Goal: Information Seeking & Learning: Learn about a topic

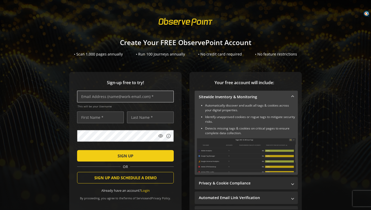
click at [108, 95] on input "text" at bounding box center [125, 97] width 97 height 12
click at [29, 98] on div "Sign-up free to try! This will be your Username visibility info SIGN UP OR SIGN…" at bounding box center [185, 153] width 358 height 163
click at [81, 98] on input "text" at bounding box center [125, 97] width 97 height 12
type input "[EMAIL_ADDRESS][DOMAIN_NAME]"
type input "[PERSON_NAME]"
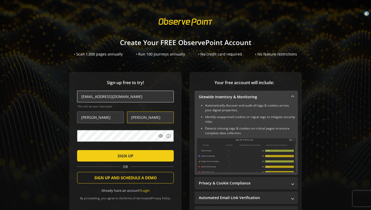
type input "[PERSON_NAME]"
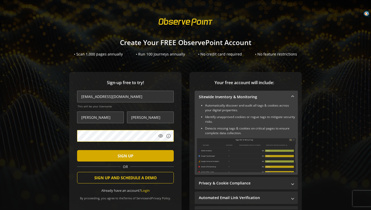
click at [117, 156] on span "SIGN UP" at bounding box center [125, 155] width 16 height 9
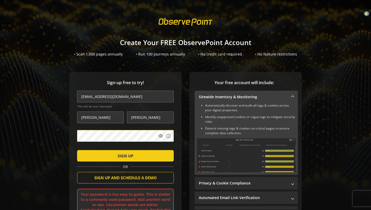
scroll to position [34, 0]
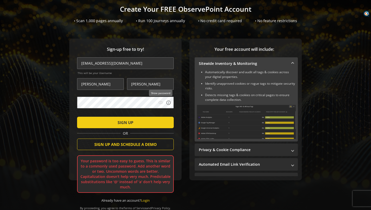
click at [159, 104] on mat-icon "visibility" at bounding box center [160, 102] width 5 height 5
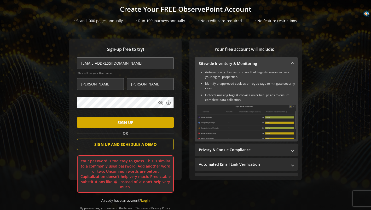
click at [131, 126] on span "SIGN UP" at bounding box center [125, 122] width 16 height 9
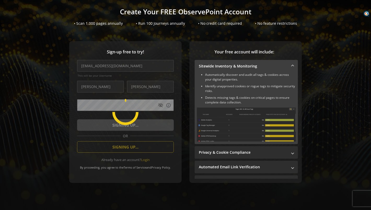
scroll to position [31, 0]
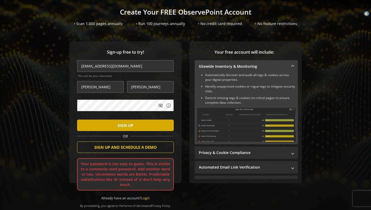
click at [117, 120] on span "submit" at bounding box center [125, 125] width 97 height 13
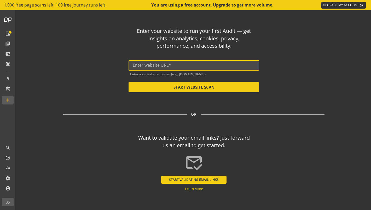
click at [151, 65] on input "text" at bounding box center [194, 65] width 122 height 5
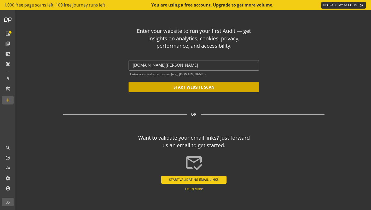
click at [170, 90] on button "START WEBSITE SCAN" at bounding box center [193, 87] width 130 height 10
type input "[URL][DOMAIN_NAME][PERSON_NAME]"
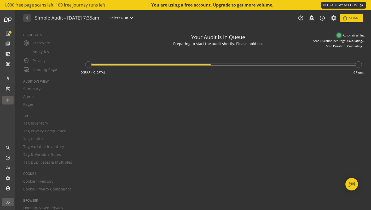
type textarea "Notes can include: -a description of what this audit is validating -changes in …"
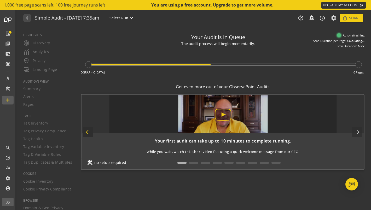
click at [90, 128] on mat-icon "arrow_back" at bounding box center [88, 132] width 10 height 10
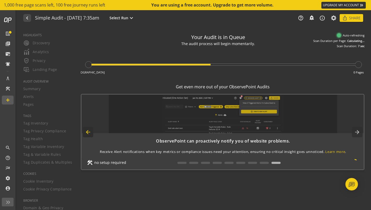
click at [90, 128] on mat-icon "arrow_back" at bounding box center [88, 132] width 10 height 10
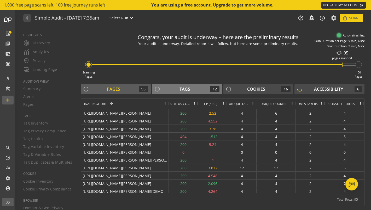
click at [194, 88] on div "Tags 12" at bounding box center [186, 89] width 65 height 6
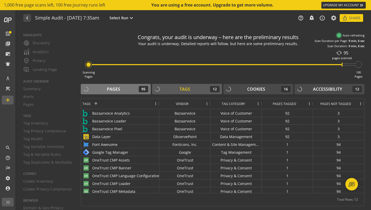
click at [123, 89] on div "Pages 95" at bounding box center [115, 89] width 65 height 6
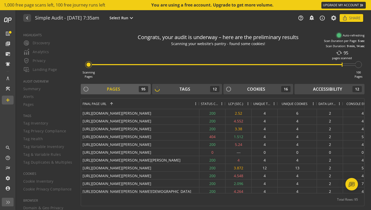
drag, startPoint x: 168, startPoint y: 106, endPoint x: 199, endPoint y: 116, distance: 32.0
click at [199, 116] on div "Final Page URL 1 Status Code LCP (SEC.)" at bounding box center [222, 146] width 283 height 95
click at [205, 104] on span "Status Code" at bounding box center [209, 104] width 17 height 4
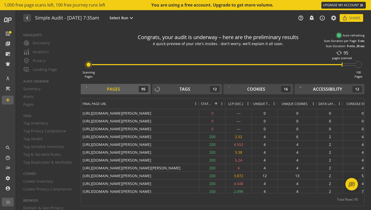
click at [205, 104] on span "Status Code" at bounding box center [206, 104] width 10 height 4
click at [210, 104] on span "Status Code" at bounding box center [206, 104] width 10 height 4
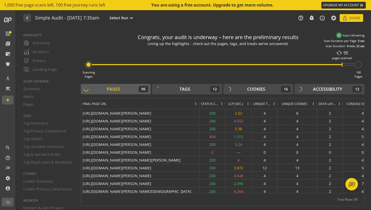
click at [213, 104] on span "Status Code" at bounding box center [209, 104] width 17 height 4
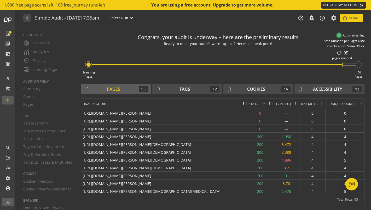
drag, startPoint x: 199, startPoint y: 105, endPoint x: 243, endPoint y: 125, distance: 48.5
click at [243, 125] on div "Final Page URL Status Code 1 LCP (SEC.)" at bounding box center [222, 146] width 283 height 95
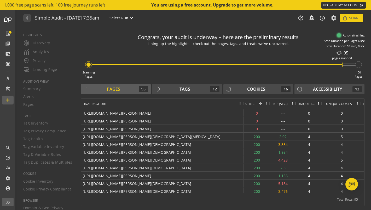
click at [259, 105] on span at bounding box center [260, 104] width 4 height 4
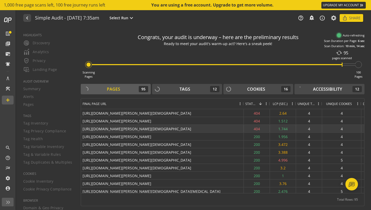
click at [194, 130] on div "[URL][DOMAIN_NAME][PERSON_NAME][DEMOGRAPHIC_DATA]" at bounding box center [162, 129] width 163 height 8
click at [195, 129] on div "[URL][DOMAIN_NAME][PERSON_NAME][DEMOGRAPHIC_DATA]" at bounding box center [162, 129] width 163 height 8
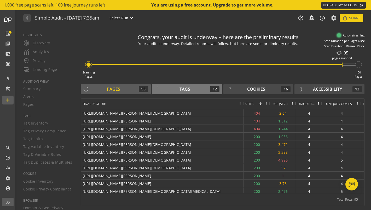
click at [213, 93] on button "Tags 12" at bounding box center [187, 89] width 70 height 10
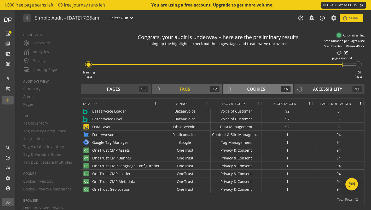
click at [276, 86] on div "Cookies 16" at bounding box center [258, 89] width 65 height 6
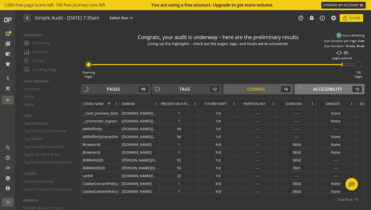
click at [322, 92] on div "Accessibility" at bounding box center [327, 89] width 29 height 6
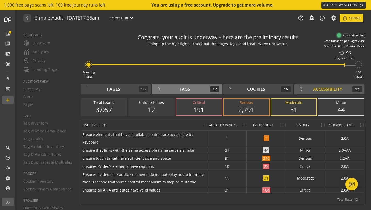
click at [172, 86] on button "Tags 12" at bounding box center [187, 89] width 70 height 10
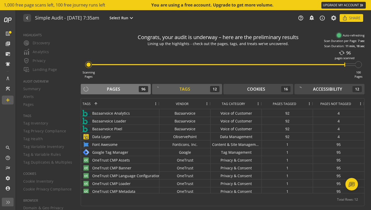
click at [127, 88] on div "Pages 96" at bounding box center [115, 89] width 65 height 6
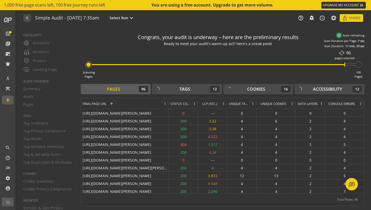
click at [165, 97] on div "Pages 96 Tags 12 Cookies 16 Accessibility 12 Drag here to set row groups Drag h…" at bounding box center [222, 145] width 283 height 122
click at [177, 88] on div "Tags 12" at bounding box center [186, 89] width 65 height 6
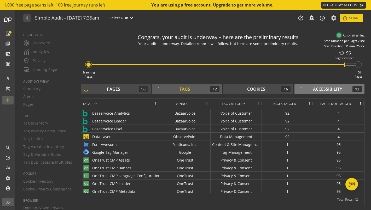
click at [320, 90] on div "Accessibility" at bounding box center [327, 89] width 29 height 6
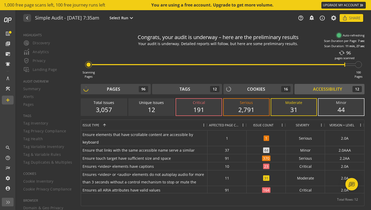
click at [253, 78] on div "Scanning Pages cached 96 pages scanned 100 Pages" at bounding box center [222, 63] width 283 height 31
click at [204, 107] on div "191" at bounding box center [198, 109] width 35 height 9
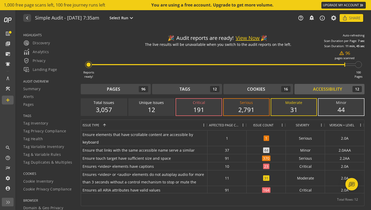
click at [247, 39] on button "View Now" at bounding box center [247, 38] width 24 height 8
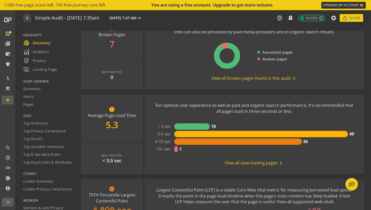
scroll to position [95, 0]
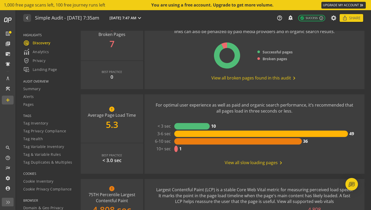
click at [219, 132] on rect at bounding box center [261, 134] width 174 height 7
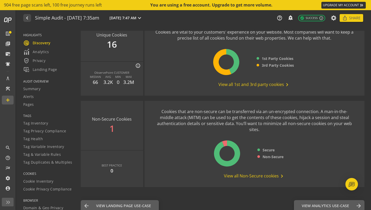
scroll to position [673, 0]
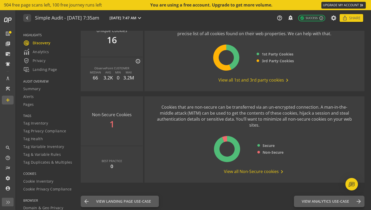
click at [248, 172] on span "View all Non-Secure cookies chevron_right" at bounding box center [254, 172] width 61 height 6
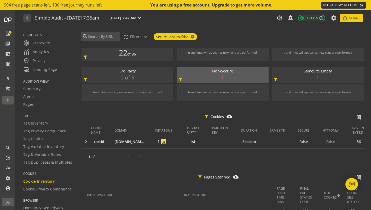
scroll to position [22, 0]
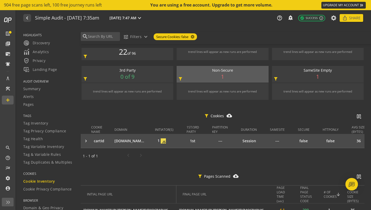
click at [84, 140] on div "keyboard_arrow_right" at bounding box center [87, 141] width 8 height 5
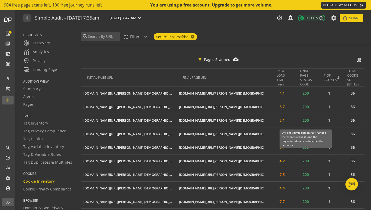
scroll to position [200, 0]
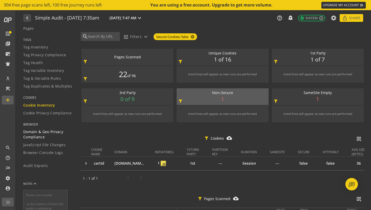
scroll to position [73, 0]
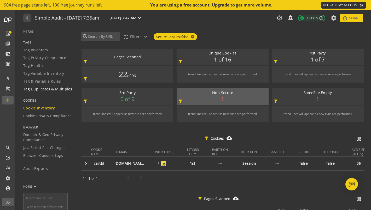
click at [55, 89] on span "Tag Duplicates & Multiples" at bounding box center [47, 89] width 49 height 5
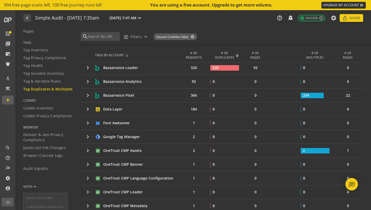
scroll to position [44, 0]
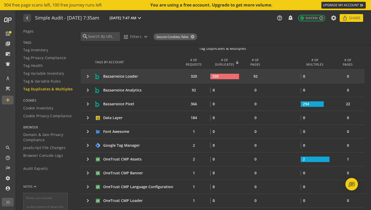
click at [87, 77] on mat-icon "keyboard_arrow_right" at bounding box center [88, 76] width 6 height 6
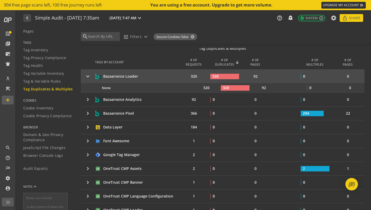
click at [85, 78] on mat-icon "keyboard_arrow_right" at bounding box center [88, 76] width 6 height 6
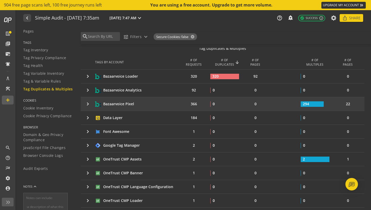
click at [93, 108] on td "keyboard_arrow_right" at bounding box center [88, 104] width 14 height 14
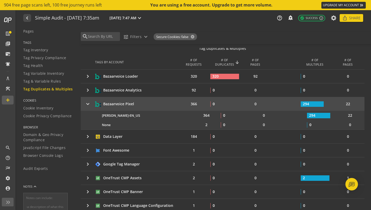
click at [91, 105] on td "keyboard_arrow_right" at bounding box center [88, 104] width 14 height 14
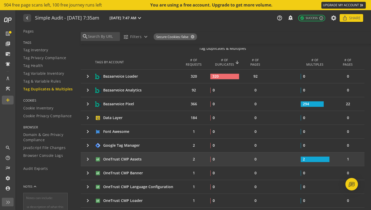
click at [87, 160] on mat-icon "keyboard_arrow_right" at bounding box center [88, 159] width 6 height 6
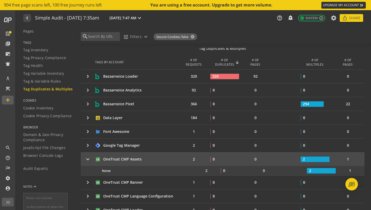
click at [87, 160] on mat-icon "keyboard_arrow_right" at bounding box center [88, 159] width 6 height 6
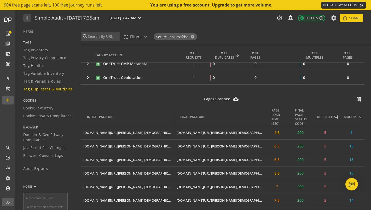
scroll to position [208, 0]
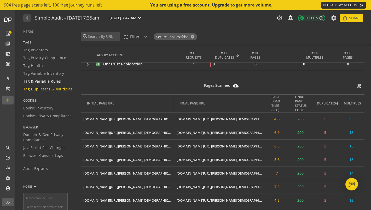
click at [40, 79] on span "Tag & Variable Rules" at bounding box center [42, 81] width 38 height 5
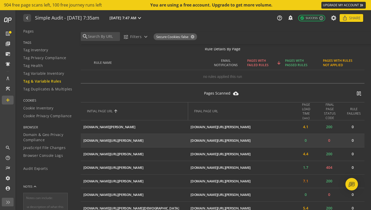
scroll to position [104, 0]
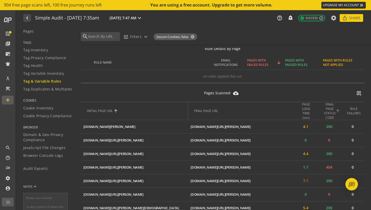
click at [330, 107] on span "FINAL PAGE STATUS CODE" at bounding box center [329, 111] width 12 height 18
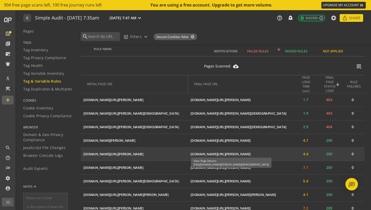
scroll to position [0, 0]
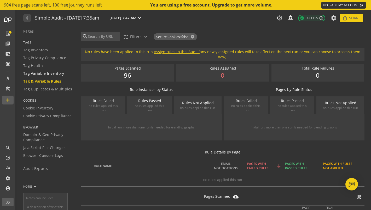
click at [35, 72] on span "Tag Variable Inventory" at bounding box center [43, 73] width 41 height 5
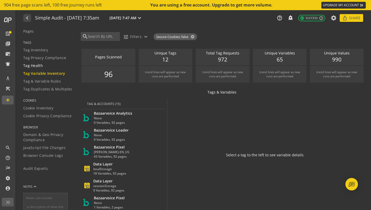
click at [36, 65] on span "Tag Health" at bounding box center [33, 65] width 20 height 5
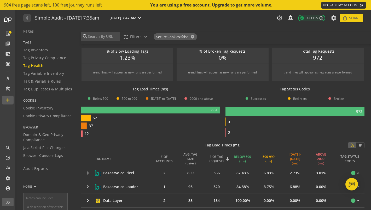
scroll to position [42, 0]
click at [131, 144] on div "Tag Load Times (ms) % #" at bounding box center [222, 145] width 283 height 13
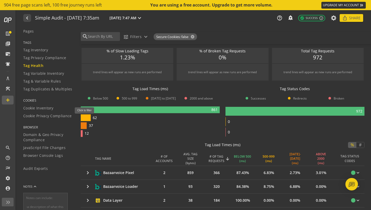
click at [86, 117] on rect at bounding box center [86, 118] width 10 height 7
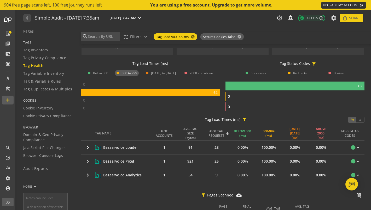
scroll to position [63, 0]
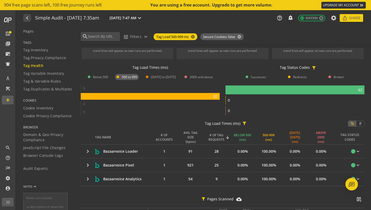
click at [113, 94] on rect at bounding box center [150, 96] width 139 height 7
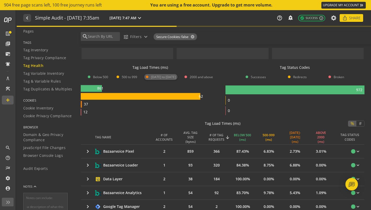
click at [164, 75] on span "[DATE] to [DATE]" at bounding box center [163, 77] width 25 height 4
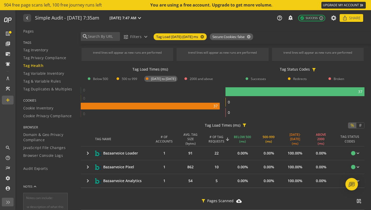
scroll to position [60, 0]
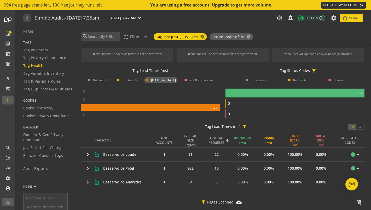
click at [159, 84] on div "Tag Load Times (ms) Below 500 500 to 999 [DATE] to [DATE] 2000 and above" at bounding box center [150, 77] width 139 height 19
click at [160, 82] on span "[DATE] to [DATE]" at bounding box center [163, 80] width 25 height 4
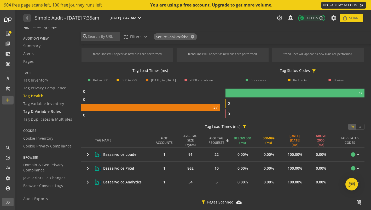
scroll to position [39, 0]
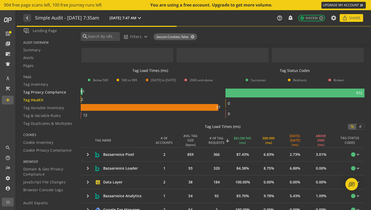
click at [44, 93] on span "Tag Privacy Compliance" at bounding box center [44, 92] width 43 height 5
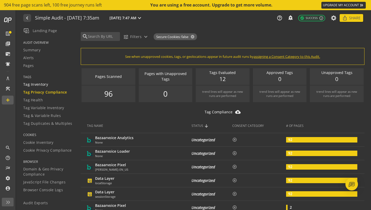
click at [38, 83] on span "Tag Inventory" at bounding box center [35, 84] width 25 height 5
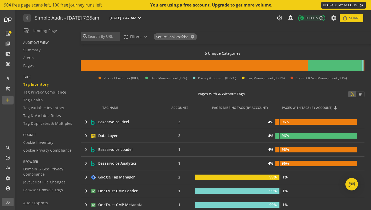
scroll to position [41, 0]
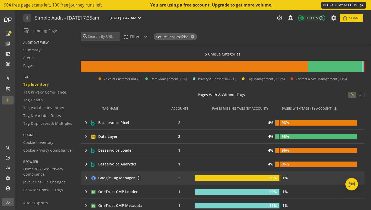
click at [86, 178] on mat-icon "keyboard_arrow_right" at bounding box center [86, 178] width 6 height 6
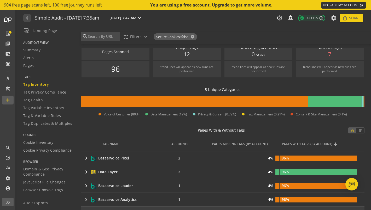
scroll to position [0, 0]
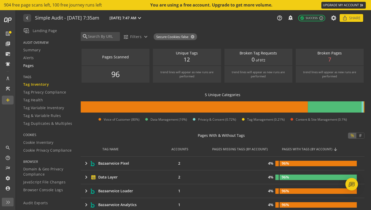
click at [44, 66] on div "Pages" at bounding box center [48, 65] width 51 height 5
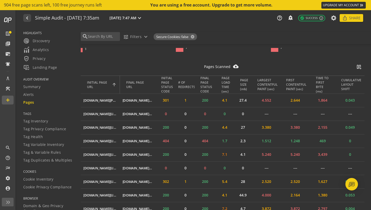
scroll to position [157, 0]
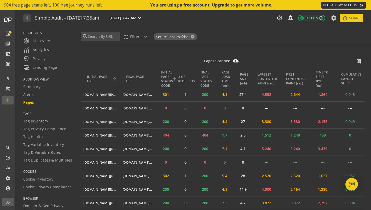
click at [164, 77] on div "INITIAL PAGE STATUS CODE" at bounding box center [167, 79] width 12 height 18
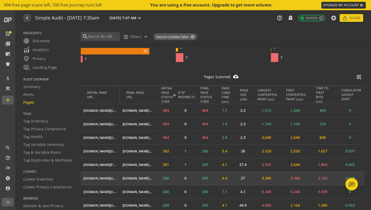
scroll to position [147, 0]
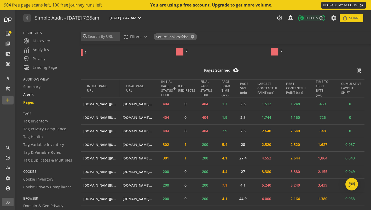
click at [29, 94] on span "Alerts" at bounding box center [28, 94] width 11 height 5
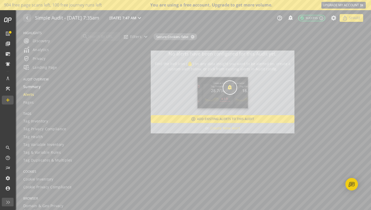
click at [27, 86] on span "Summary" at bounding box center [31, 86] width 17 height 5
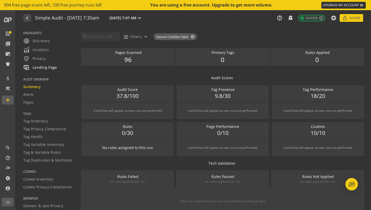
click at [34, 70] on span "important_devices Landing Page" at bounding box center [40, 67] width 34 height 6
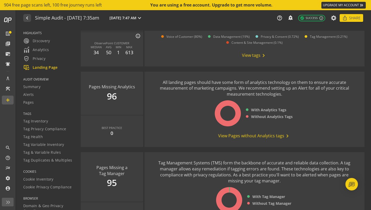
scroll to position [515, 0]
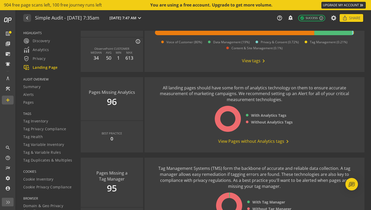
click at [240, 145] on span "View Pages without Analytics tags chevron_right" at bounding box center [254, 142] width 72 height 6
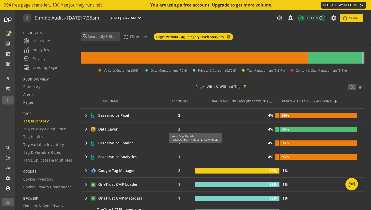
scroll to position [47, 0]
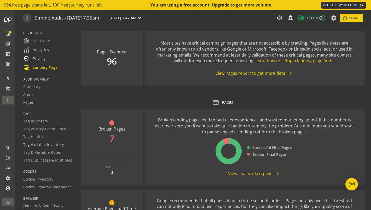
click at [36, 60] on span "verified_user Privacy" at bounding box center [34, 59] width 22 height 6
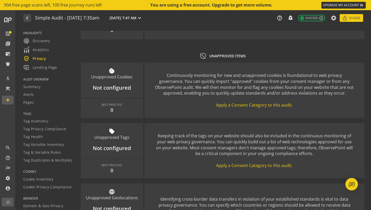
scroll to position [708, 0]
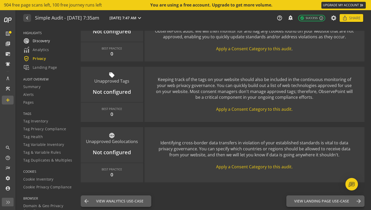
click at [46, 43] on span "radar Discovery" at bounding box center [36, 41] width 27 height 6
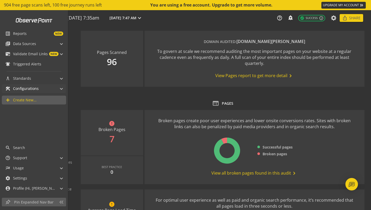
click at [9, 90] on mat-icon "construction" at bounding box center [7, 88] width 5 height 5
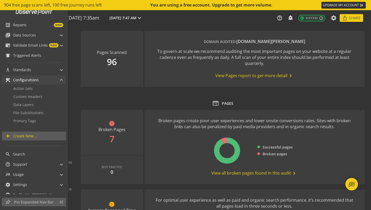
scroll to position [9, 0]
click at [49, 21] on link "list_alt Reports NEW" at bounding box center [34, 24] width 64 height 9
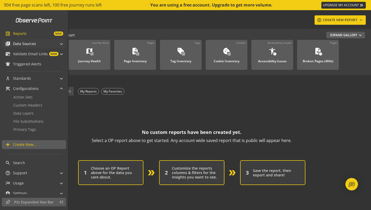
click at [28, 47] on div "library_books Data Sources" at bounding box center [20, 43] width 31 height 9
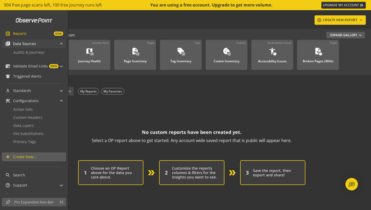
scroll to position [27, 0]
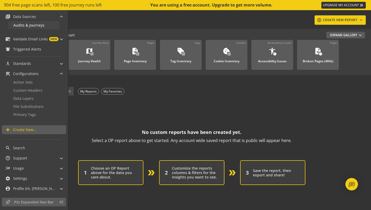
click at [32, 27] on span "Audits & Journeys" at bounding box center [28, 25] width 31 height 5
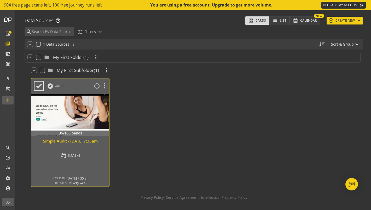
click at [79, 144] on div "Simple Audit - [DATE] 7:35am" at bounding box center [70, 141] width 73 height 5
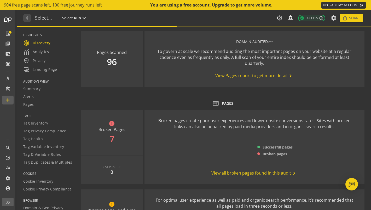
type textarea "Notes can include: -a description of what this audit is validating -changes in …"
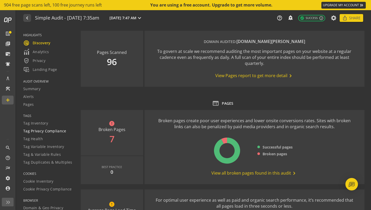
scroll to position [142, 0]
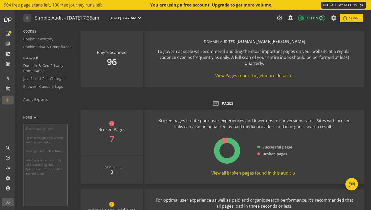
click at [34, 117] on mat-icon "keyboard_arrow_up" at bounding box center [34, 117] width 5 height 5
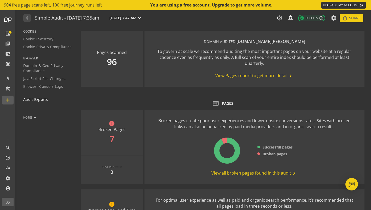
click at [37, 99] on span "Audit Exports" at bounding box center [35, 99] width 25 height 5
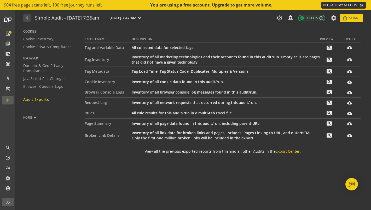
click at [149, 48] on td "All collected data for selected tags." at bounding box center [226, 48] width 188 height 10
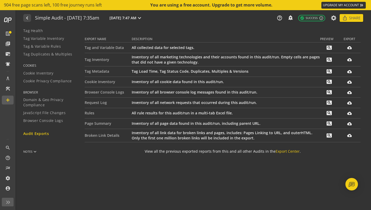
scroll to position [106, 0]
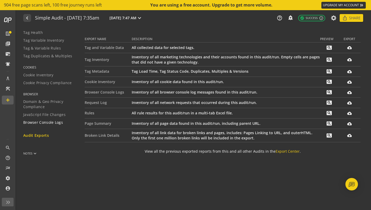
click at [51, 121] on span "Browser Console Logs" at bounding box center [43, 122] width 40 height 5
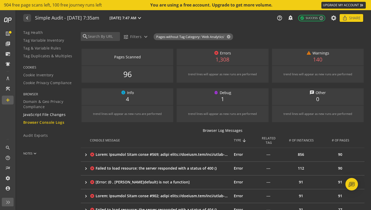
click at [37, 116] on span "JavaScript File Changes" at bounding box center [44, 114] width 42 height 5
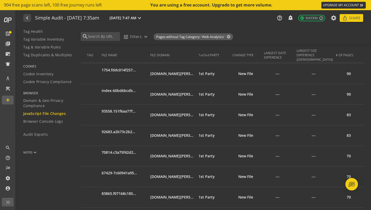
scroll to position [721, 0]
click at [45, 103] on span "Domain & Geo Privacy Compliance" at bounding box center [48, 103] width 51 height 10
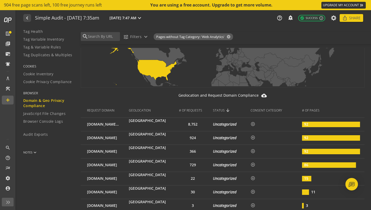
scroll to position [139, 0]
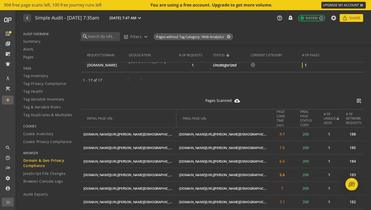
scroll to position [37, 0]
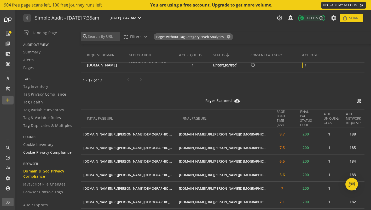
click at [45, 149] on link "Cookie Privacy Compliance" at bounding box center [48, 153] width 51 height 8
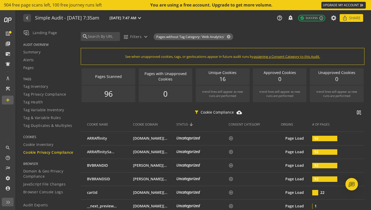
click at [39, 79] on span "TAGS" at bounding box center [48, 79] width 51 height 4
click at [37, 88] on span "Tag Inventory" at bounding box center [35, 86] width 25 height 5
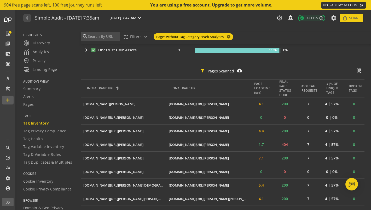
scroll to position [271, 0]
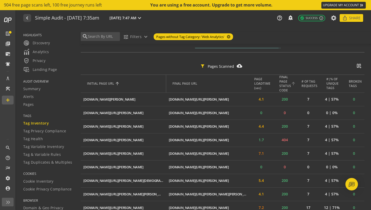
click at [278, 84] on th "FINAL PAGE STATUS CODE" at bounding box center [284, 84] width 23 height 18
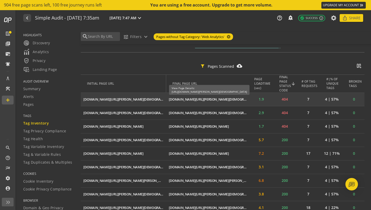
click at [179, 98] on div "[DOMAIN_NAME][URL][PERSON_NAME][DEMOGRAPHIC_DATA]" at bounding box center [208, 99] width 78 height 5
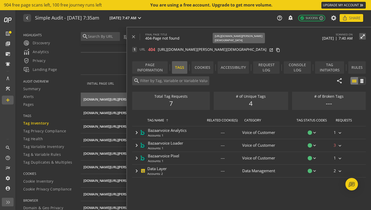
click at [177, 51] on span "[URL][DOMAIN_NAME][PERSON_NAME][DEMOGRAPHIC_DATA]" at bounding box center [212, 49] width 109 height 5
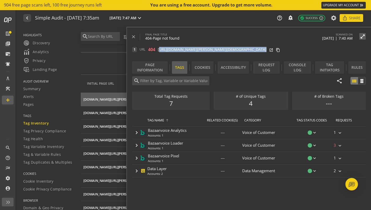
click at [177, 51] on span "[URL][DOMAIN_NAME][PERSON_NAME][DEMOGRAPHIC_DATA]" at bounding box center [212, 49] width 109 height 5
copy div "https://canary-us.braun.com/en-us/male-grooming/shavers-for-men/compare-shavers…"
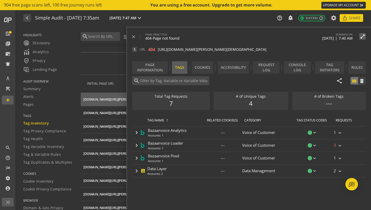
click at [77, 85] on mat-drawer-content "search tune Filters expand_more Pages without Tag Category: 'Web Analytics' can…" at bounding box center [222, 120] width 296 height 187
click at [104, 117] on td "canary-us.braun.com/en-us/undefined/en-us/female-hair-removal ios_share" at bounding box center [123, 113] width 85 height 14
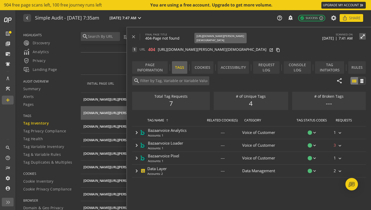
click at [258, 51] on span "[URL][DOMAIN_NAME][PERSON_NAME][DEMOGRAPHIC_DATA]" at bounding box center [212, 49] width 109 height 5
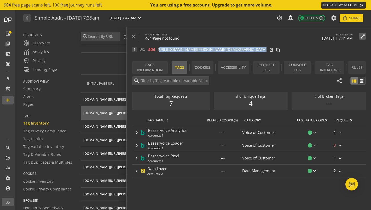
click at [258, 51] on span "[URL][DOMAIN_NAME][PERSON_NAME][DEMOGRAPHIC_DATA]" at bounding box center [212, 49] width 109 height 5
click at [147, 68] on div "Page Information" at bounding box center [149, 67] width 35 height 13
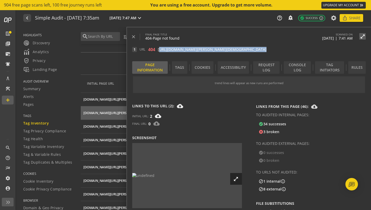
scroll to position [148, 0]
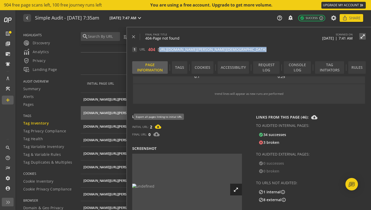
click at [159, 127] on mat-icon "cloud_download_filled" at bounding box center [158, 127] width 6 height 6
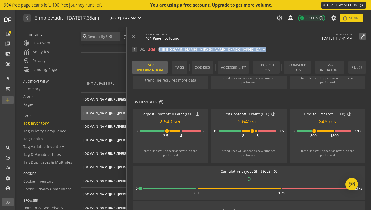
scroll to position [0, 0]
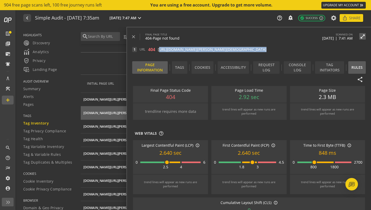
click at [357, 66] on div "Rules" at bounding box center [356, 67] width 17 height 13
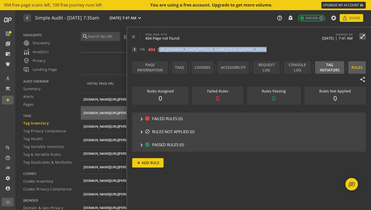
click at [321, 68] on div "Tag Initiators" at bounding box center [329, 67] width 29 height 13
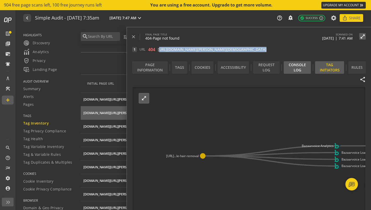
click at [297, 67] on div "Console Log" at bounding box center [296, 67] width 27 height 13
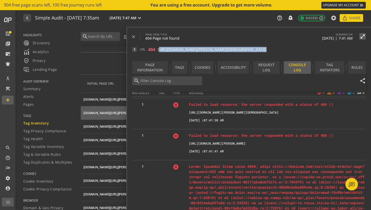
scroll to position [82, 0]
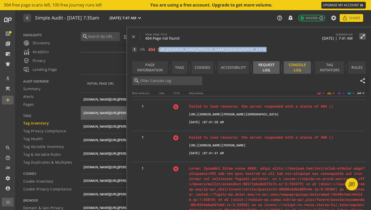
click at [265, 73] on div "Request Log" at bounding box center [266, 67] width 26 height 13
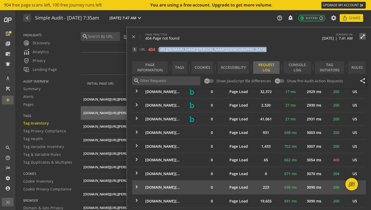
scroll to position [843, 0]
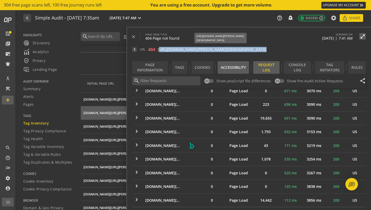
click at [240, 65] on div "Accessibility" at bounding box center [232, 67] width 31 height 13
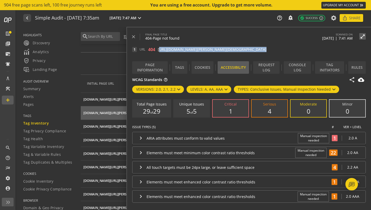
scroll to position [0, 0]
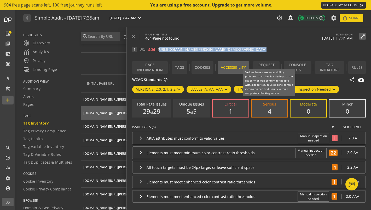
click at [264, 106] on div "Serious" at bounding box center [269, 105] width 13 height 4
click at [0, 0] on input "Serious 4" at bounding box center [0, 0] width 0 height 0
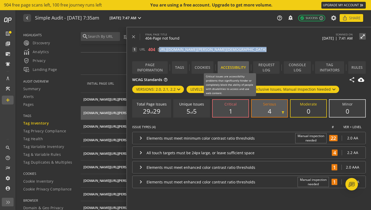
click at [233, 112] on label "Critical 1" at bounding box center [230, 108] width 36 height 17
click at [0, 0] on input "Critical 1" at bounding box center [0, 0] width 0 height 0
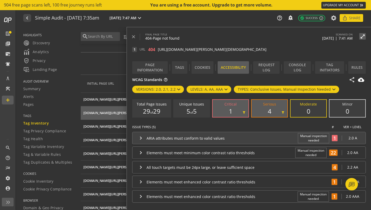
click at [289, 138] on div "ARIA attributes must conform to valid values" at bounding box center [220, 138] width 148 height 5
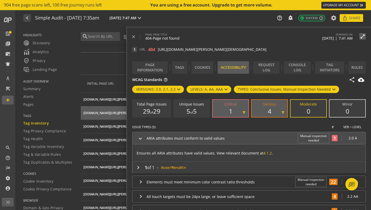
click at [225, 155] on p "Ensures all ARIA attributes have valid values. View relevant document at 4.1.2 ." at bounding box center [248, 152] width 233 height 14
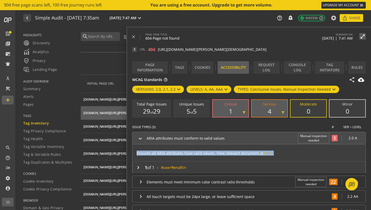
click at [225, 155] on p "Ensures all ARIA attributes have valid values. View relevant document at 4.1.2 ." at bounding box center [248, 152] width 233 height 14
click at [202, 65] on div "Cookies" at bounding box center [202, 67] width 22 height 13
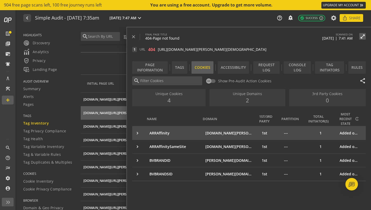
click at [199, 135] on td "ARRAffinity" at bounding box center [175, 133] width 56 height 14
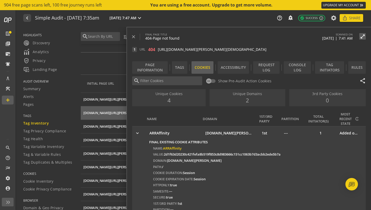
click at [191, 67] on span at bounding box center [189, 67] width 4 height 13
click at [184, 67] on div "Tags" at bounding box center [179, 67] width 15 height 13
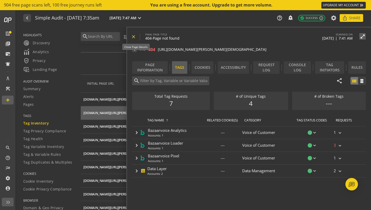
click at [136, 37] on span at bounding box center [135, 37] width 9 height 13
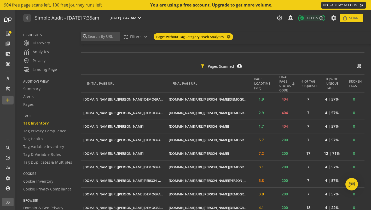
click at [139, 71] on div "filter_alt Pages Scanned cloud_download_filled splitscreen_vertical_add" at bounding box center [222, 66] width 283 height 15
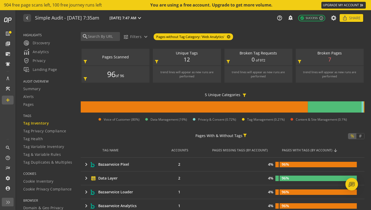
scroll to position [0, 0]
